Goal: Task Accomplishment & Management: Check status

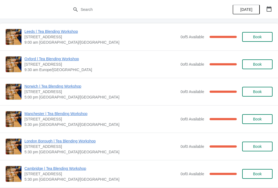
scroll to position [499, 0]
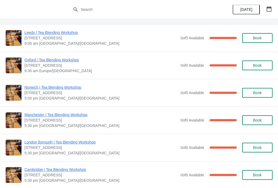
click at [33, 90] on span "Norwich | Tea Blending Workshop" at bounding box center [100, 87] width 153 height 5
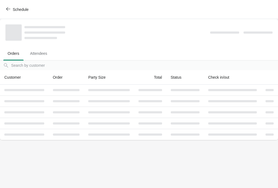
scroll to position [0, 0]
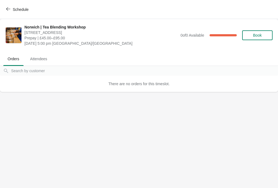
click at [40, 60] on span "Attendees" at bounding box center [39, 59] width 26 height 10
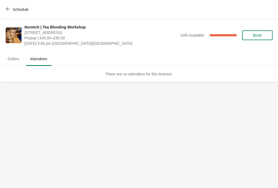
click at [35, 78] on div "There are no attendees for this timeslot." at bounding box center [139, 74] width 278 height 16
click at [12, 58] on span "Orders" at bounding box center [13, 59] width 20 height 10
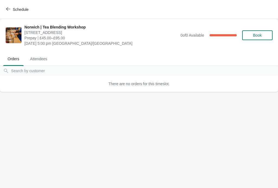
click at [40, 66] on input "Orders filter search" at bounding box center [144, 71] width 267 height 10
click at [38, 61] on span "Attendees" at bounding box center [39, 59] width 26 height 10
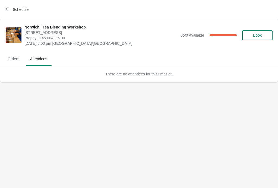
click at [32, 78] on div "There are no attendees for this timeslot." at bounding box center [139, 74] width 278 height 16
click at [17, 62] on span "Orders" at bounding box center [13, 59] width 20 height 10
